Goal: Register for event/course

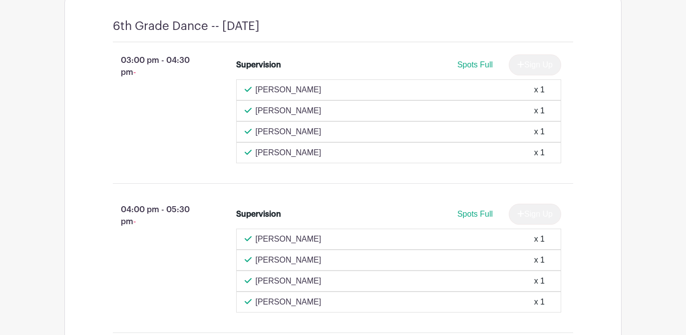
scroll to position [471, 0]
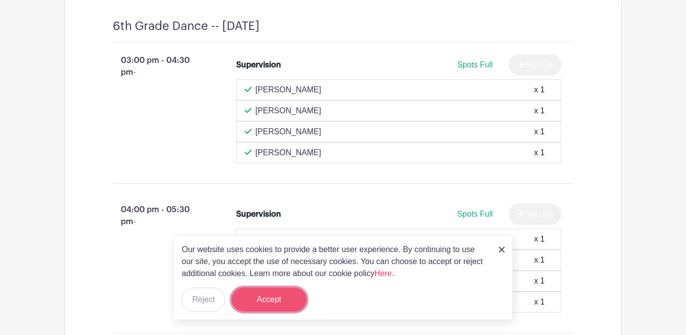
click at [271, 298] on button "Accept" at bounding box center [269, 299] width 75 height 24
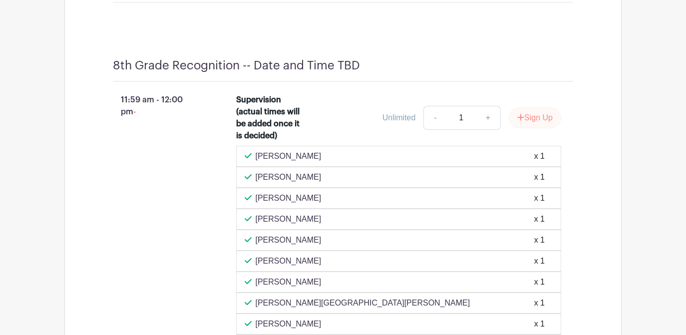
scroll to position [4868, 0]
click at [534, 129] on button "Sign Up" at bounding box center [535, 118] width 52 height 21
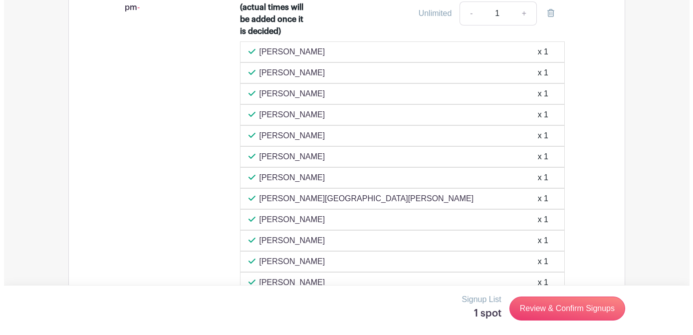
scroll to position [4964, 0]
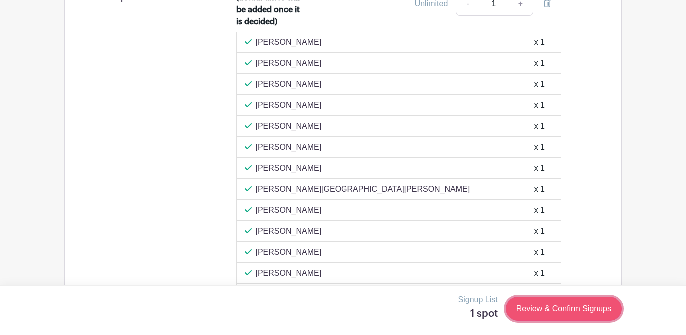
click at [555, 308] on link "Review & Confirm Signups" at bounding box center [564, 308] width 116 height 24
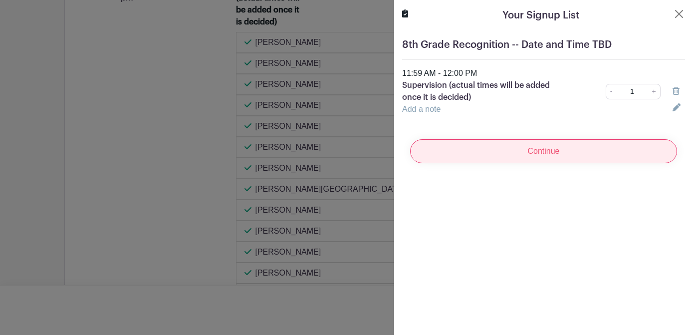
scroll to position [5003, 0]
click at [497, 154] on input "Continue" at bounding box center [543, 151] width 267 height 24
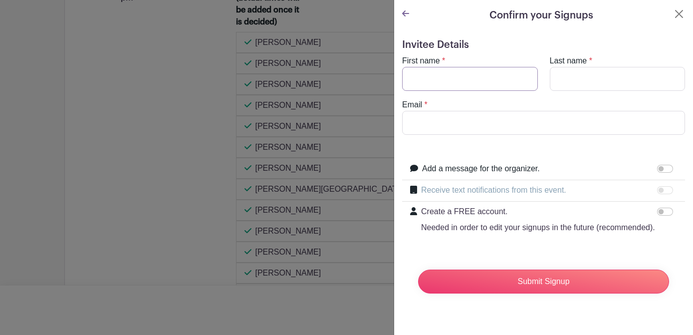
click at [441, 85] on input "First name" at bounding box center [470, 79] width 136 height 24
type input "Emily"
type input "Mateos"
click at [440, 129] on input "Email" at bounding box center [543, 123] width 283 height 24
type input "emateos@rlas-116.org"
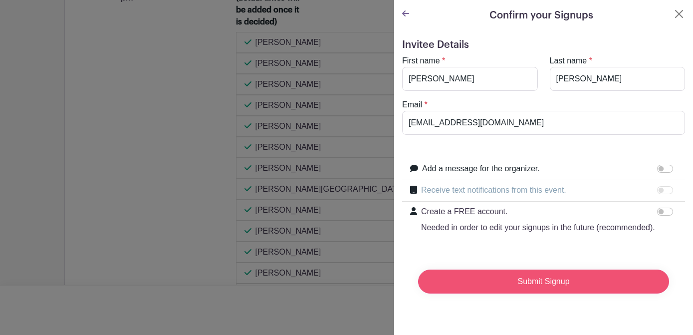
click at [571, 293] on input "Submit Signup" at bounding box center [543, 281] width 251 height 24
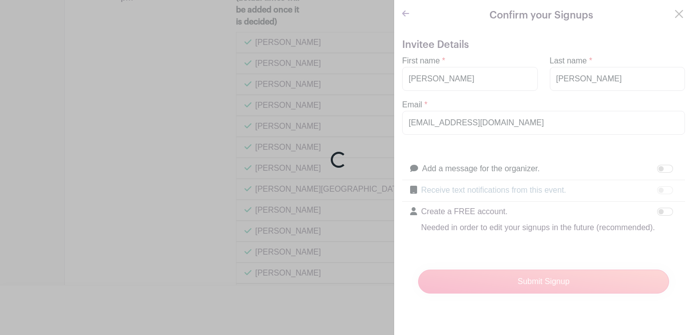
scroll to position [5024, 0]
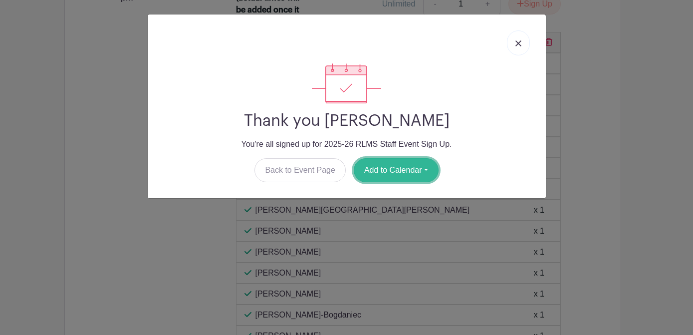
click at [401, 175] on button "Add to Calendar" at bounding box center [396, 170] width 85 height 24
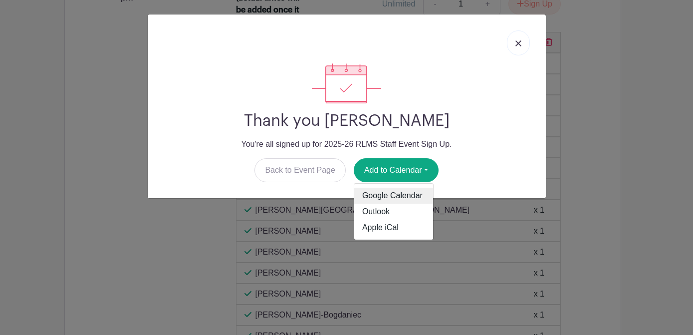
click at [390, 198] on link "Google Calendar" at bounding box center [393, 196] width 79 height 16
